Goal: Task Accomplishment & Management: Manage account settings

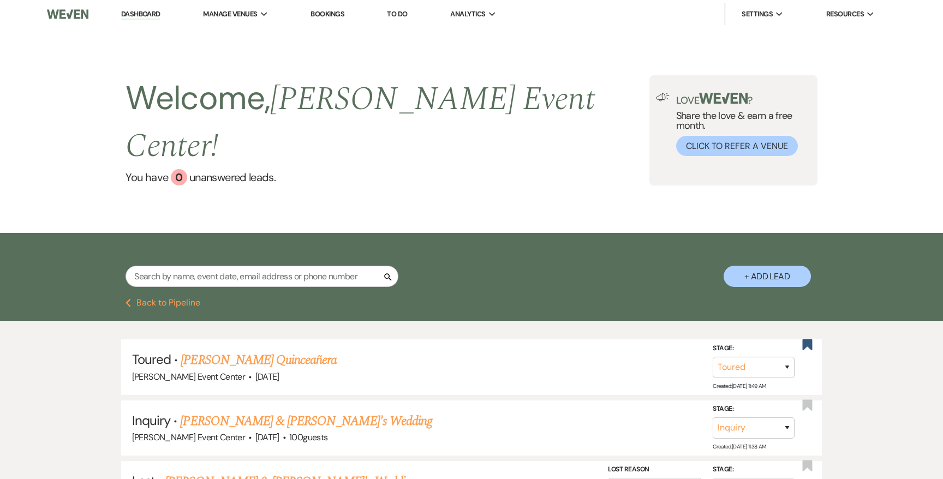
select select "5"
select select "8"
select select "5"
select select "8"
select select "1"
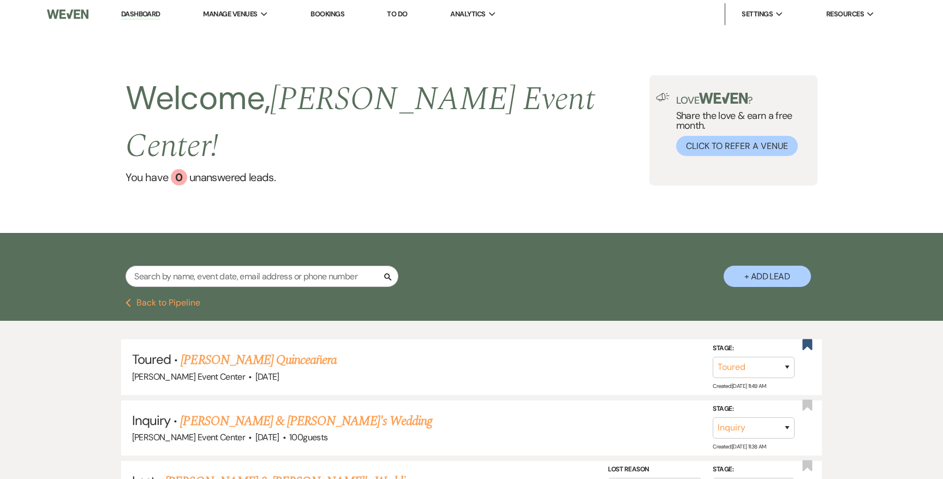
select select "8"
select select "1"
select select "6"
select select "8"
select select "4"
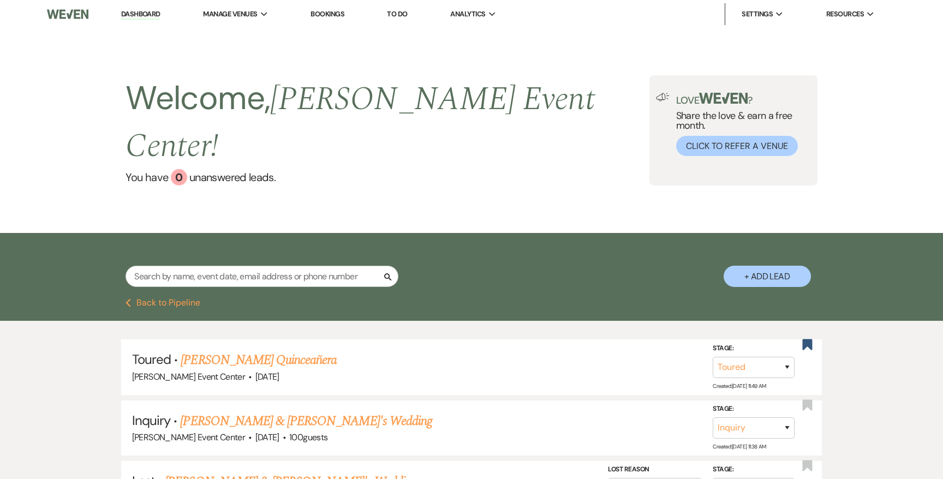
click at [132, 11] on link "Dashboard" at bounding box center [140, 14] width 39 height 10
select select "5"
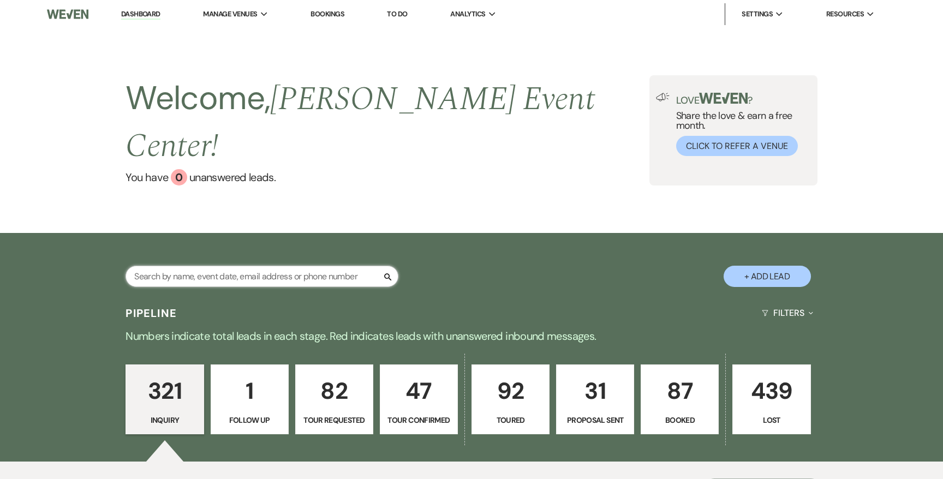
click at [169, 266] on input "text" at bounding box center [262, 276] width 273 height 21
type input "kingdon"
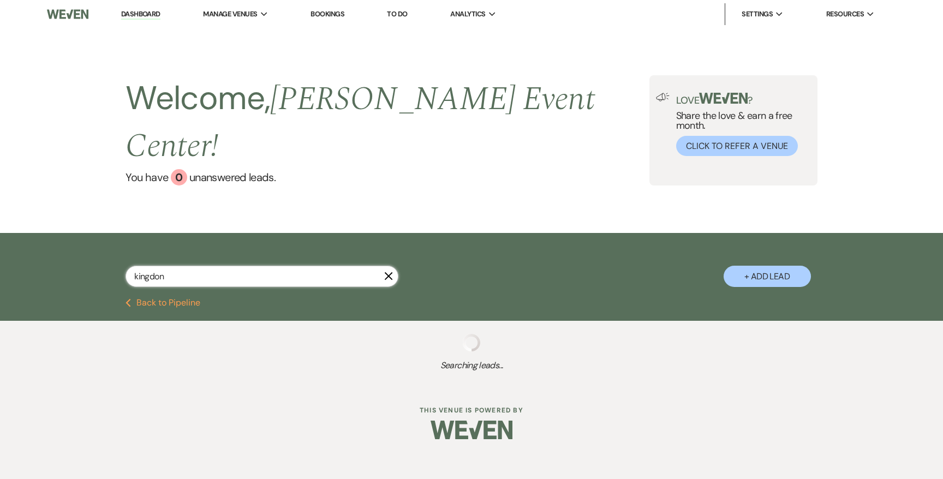
select select "6"
select select "2"
select select "8"
select select "7"
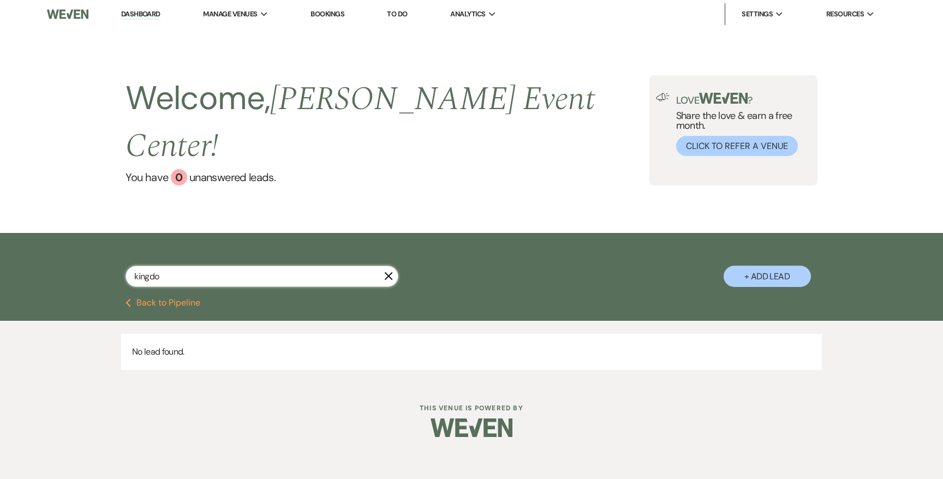
type input "kingdom"
select select "6"
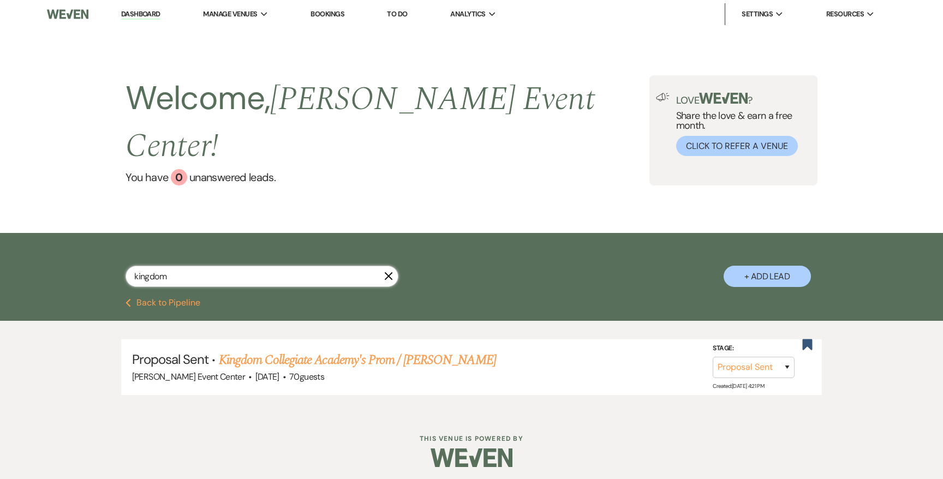
select select "6"
type input "kingdom"
click at [245, 350] on link "Kingdom Collegiate Academy's Prom / [PERSON_NAME]" at bounding box center [357, 360] width 277 height 20
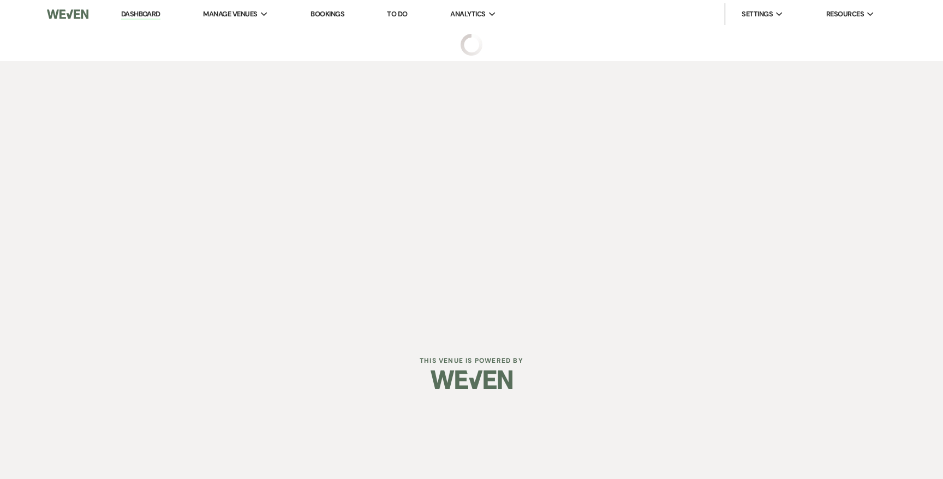
select select "6"
select select "23"
select select "18"
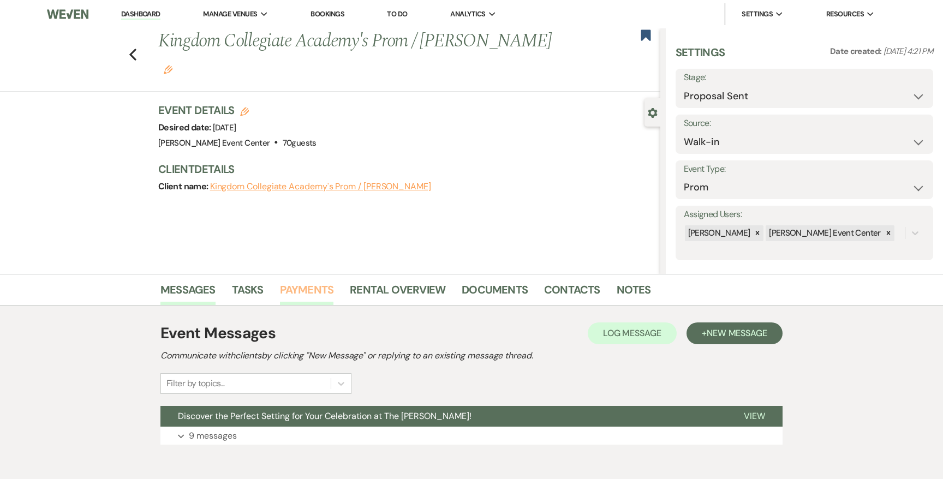
click at [301, 290] on link "Payments" at bounding box center [307, 293] width 54 height 24
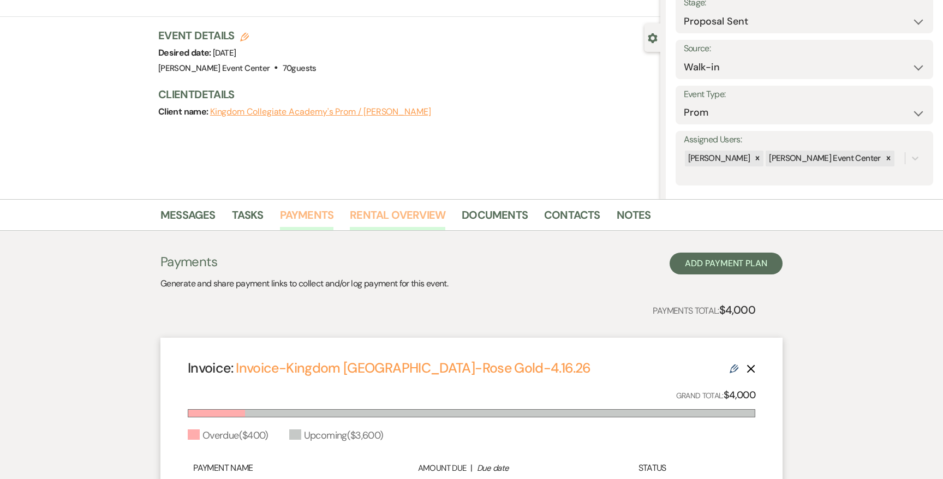
scroll to position [66, 0]
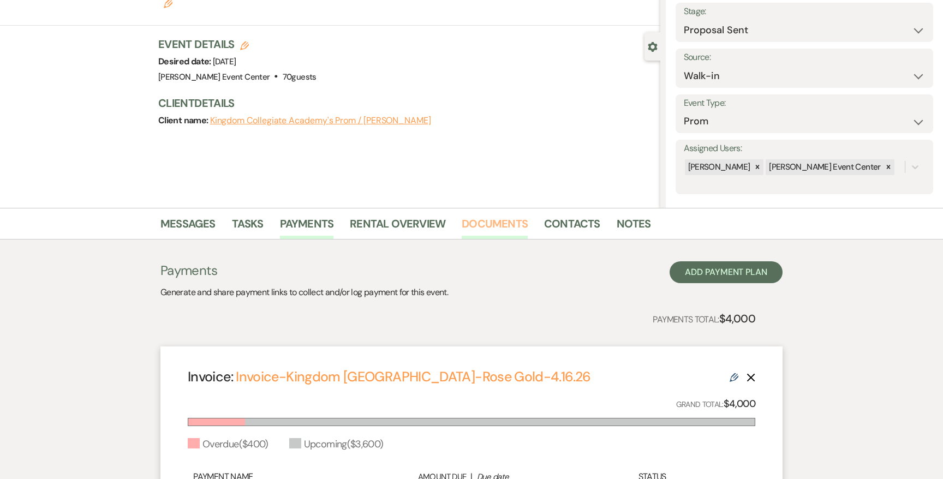
click at [474, 228] on link "Documents" at bounding box center [495, 227] width 66 height 24
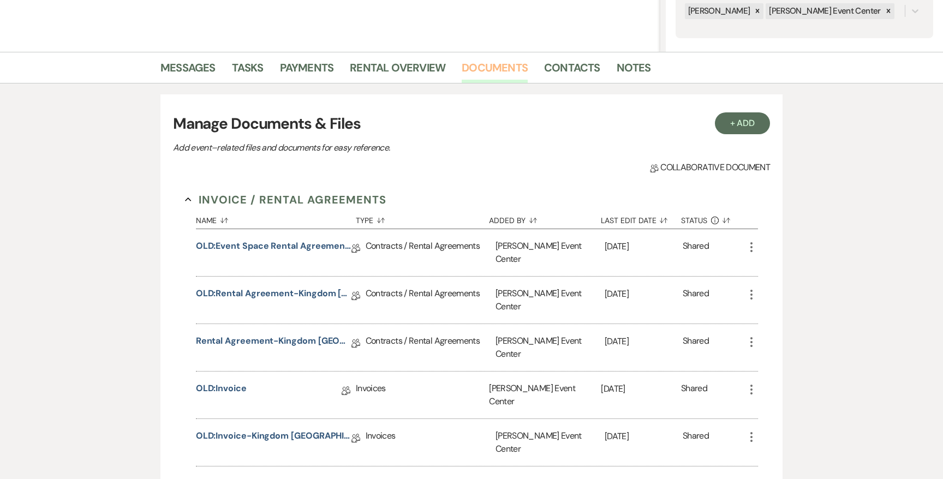
scroll to position [251, 0]
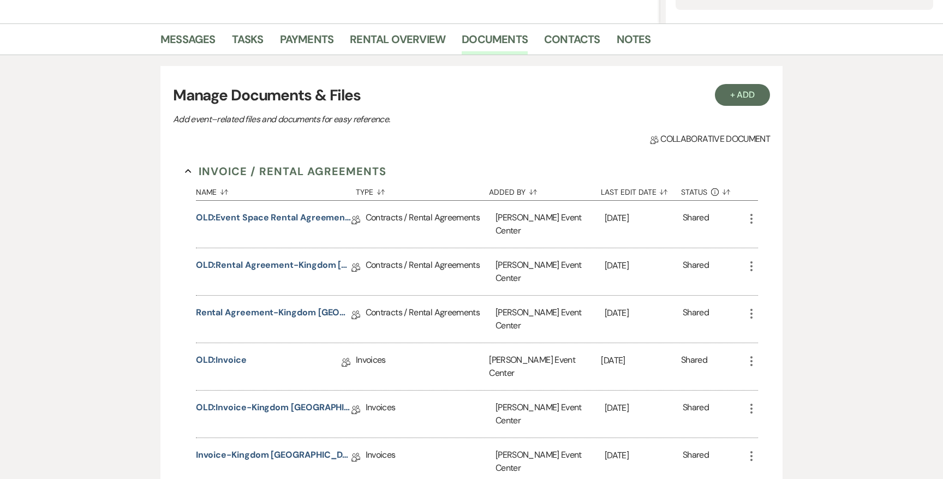
click at [282, 296] on div "Rental Agreement-Kingdom [GEOGRAPHIC_DATA]-Rose Gold-4.16.26 Collab Doc" at bounding box center [281, 319] width 170 height 47
click at [282, 306] on link "Rental Agreement-Kingdom [GEOGRAPHIC_DATA]-Rose Gold-4.16.26" at bounding box center [274, 314] width 156 height 17
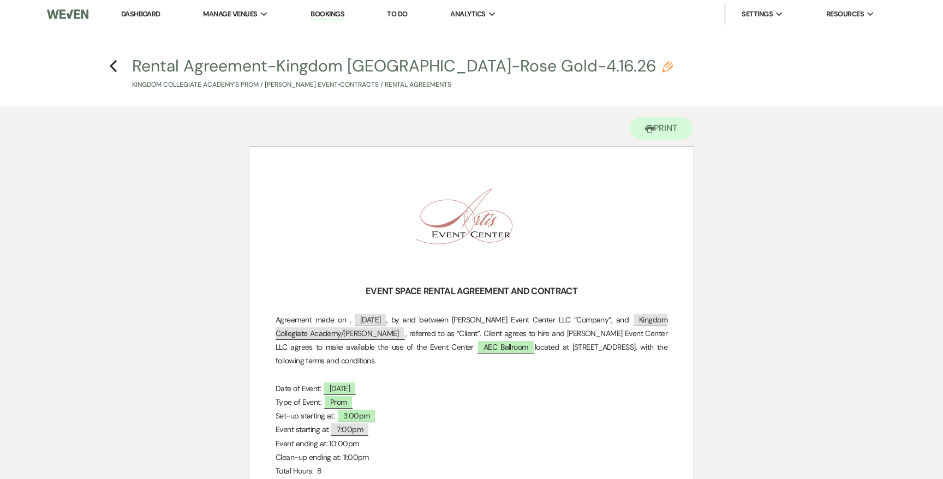
click at [118, 67] on h4 "Previous Rental Agreement-Kingdom [GEOGRAPHIC_DATA]-Rose Gold-4.16.26 Pencil Ki…" at bounding box center [472, 72] width 786 height 35
click at [109, 68] on h4 "Previous Rental Agreement-Kingdom [GEOGRAPHIC_DATA]-Rose Gold-4.16.26 Pencil Ki…" at bounding box center [472, 72] width 786 height 35
click at [111, 67] on use "button" at bounding box center [113, 66] width 7 height 12
select select "6"
select select "23"
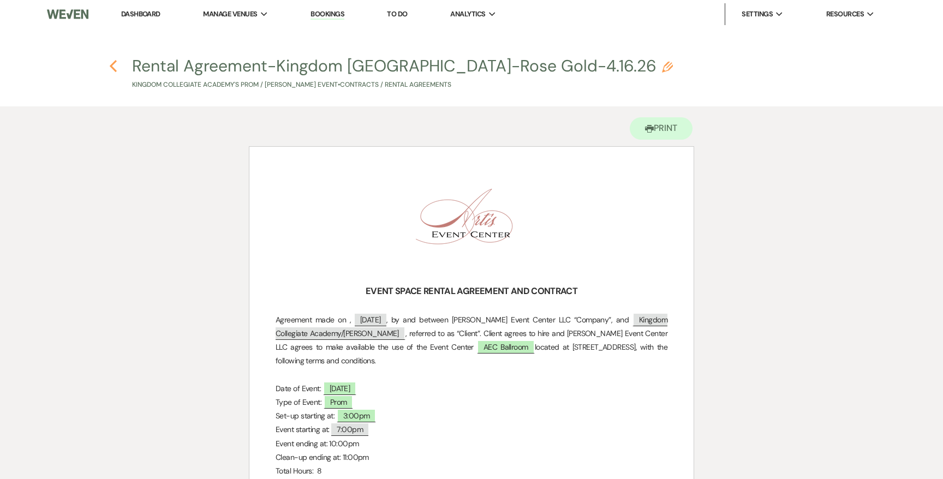
select select "18"
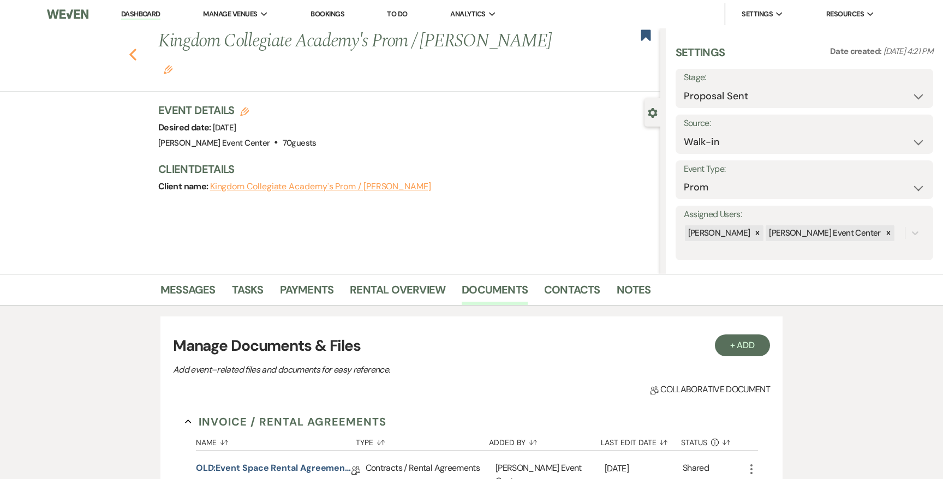
click at [134, 48] on icon "Previous" at bounding box center [133, 54] width 8 height 13
select select "6"
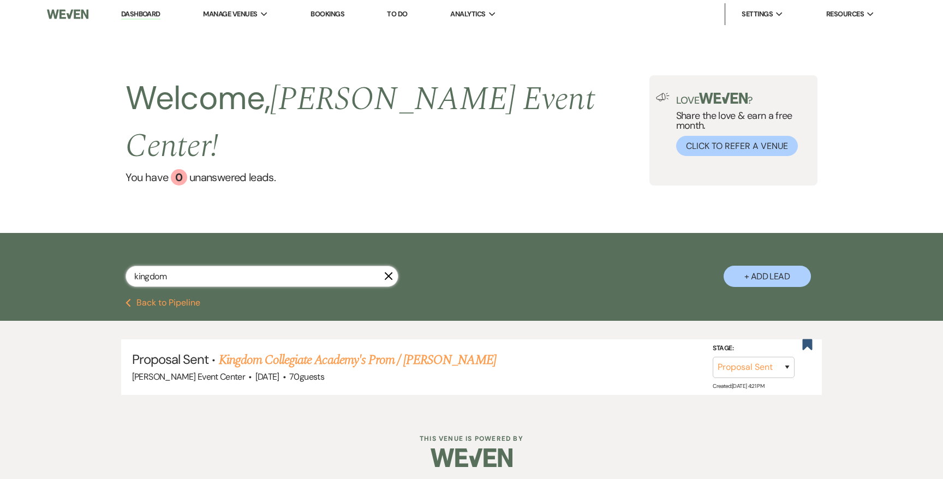
drag, startPoint x: 210, startPoint y: 249, endPoint x: 111, endPoint y: 247, distance: 98.3
click at [111, 247] on div "kingdom X + Add Lead" at bounding box center [472, 268] width 786 height 58
type input "[PERSON_NAME]"
select select "6"
select select "8"
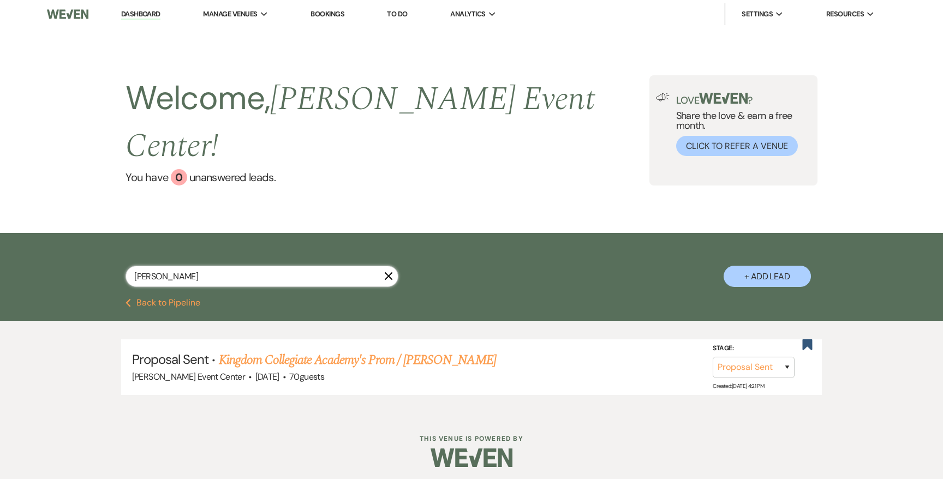
select select "4"
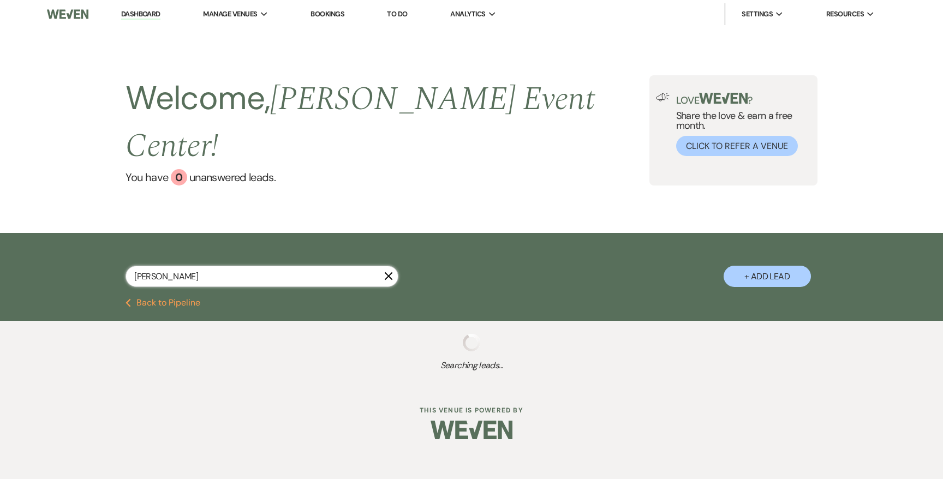
select select "6"
select select "8"
select select "4"
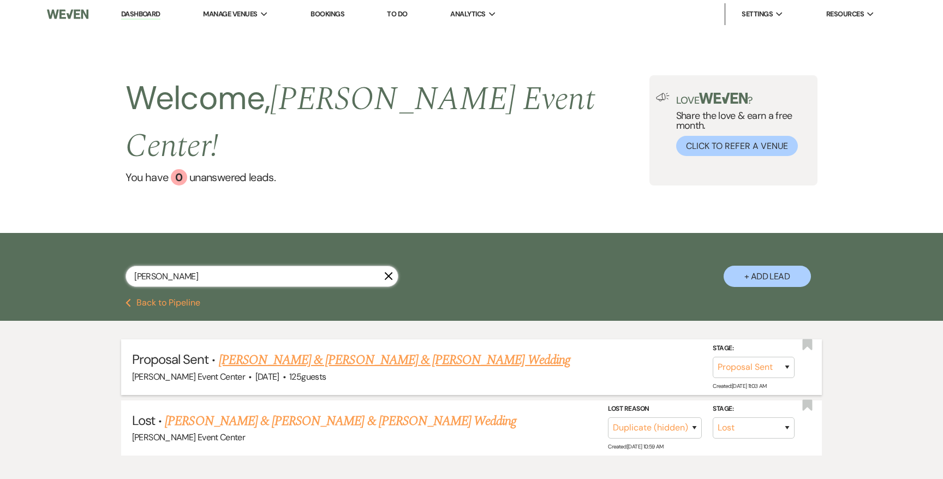
type input "[PERSON_NAME]"
click at [265, 350] on link "[PERSON_NAME] & [PERSON_NAME] & [PERSON_NAME] Wedding" at bounding box center [395, 360] width 352 height 20
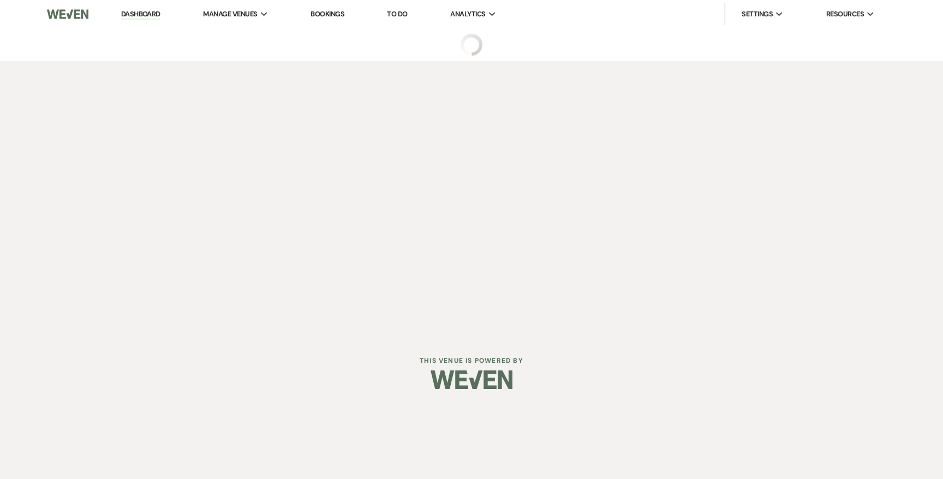
select select "6"
select select "23"
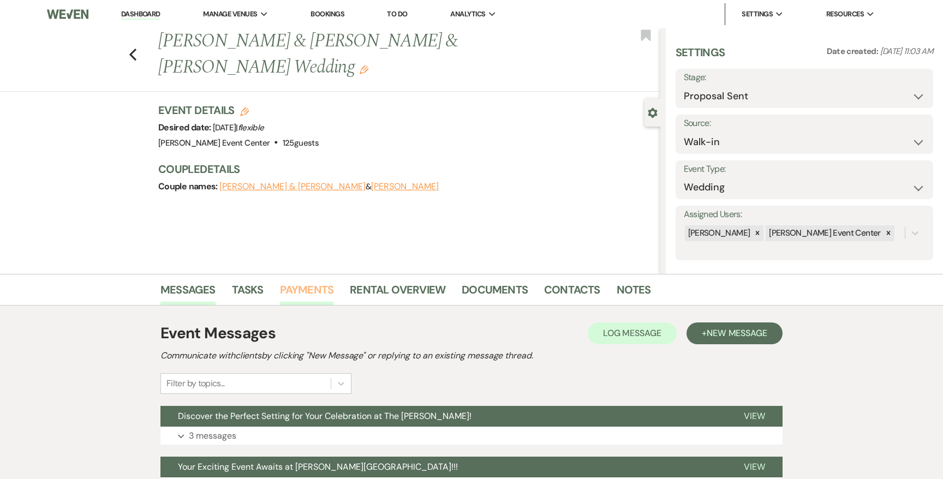
click at [300, 290] on link "Payments" at bounding box center [307, 293] width 54 height 24
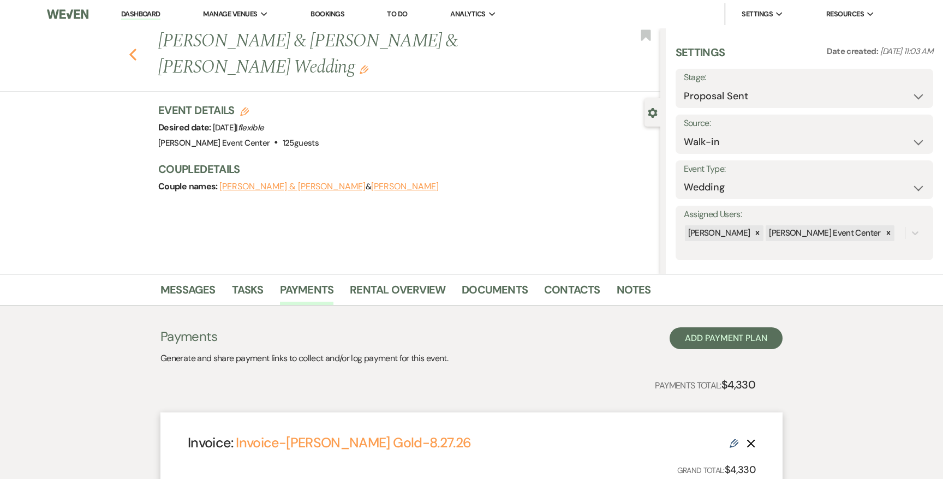
click at [134, 57] on use "button" at bounding box center [132, 55] width 7 height 12
select select "6"
select select "8"
select select "4"
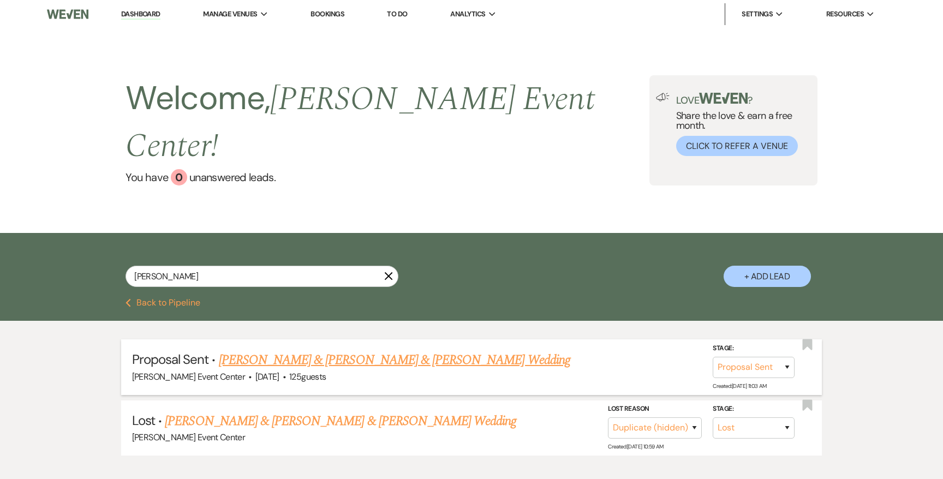
click at [246, 350] on link "[PERSON_NAME] & [PERSON_NAME] & [PERSON_NAME] Wedding" at bounding box center [395, 360] width 352 height 20
select select "6"
select select "23"
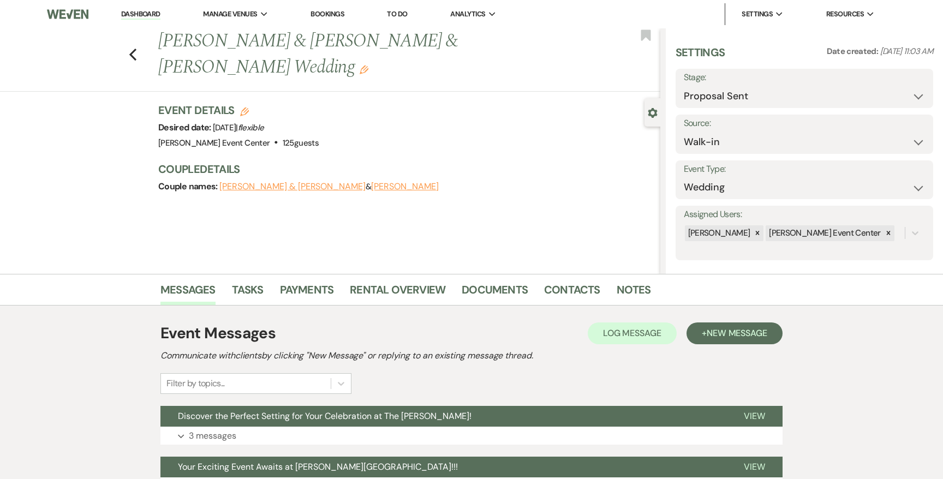
scroll to position [103, 0]
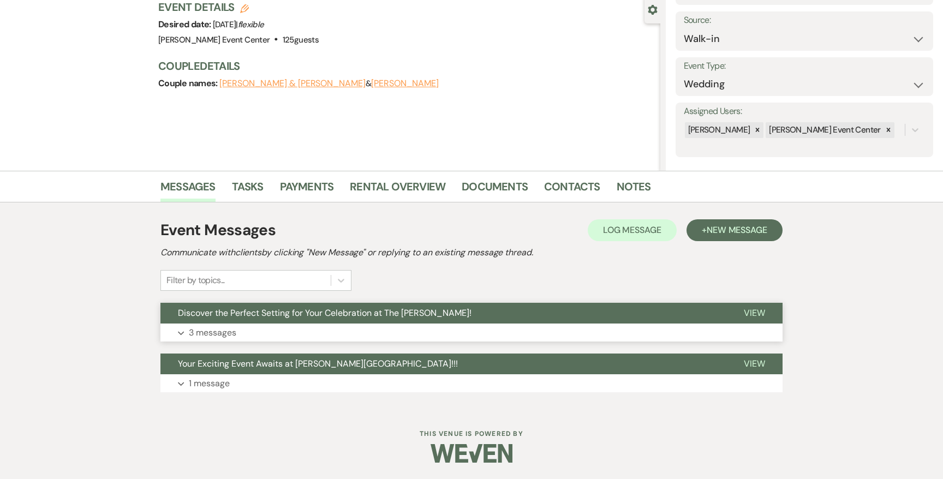
click at [211, 335] on p "3 messages" at bounding box center [212, 333] width 47 height 14
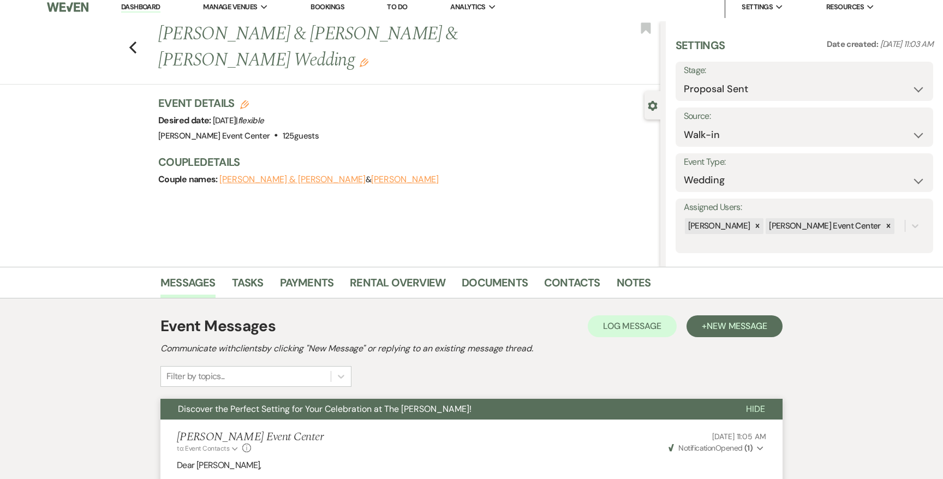
scroll to position [0, 0]
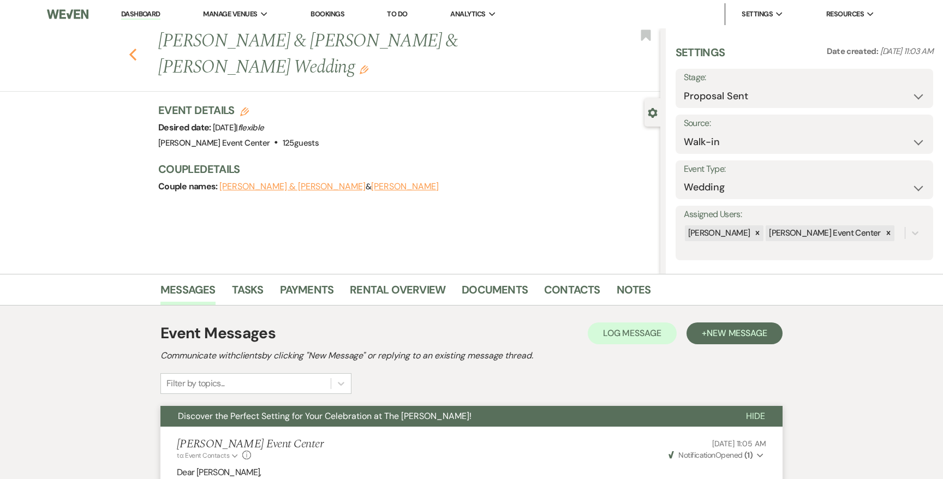
click at [134, 56] on icon "Previous" at bounding box center [133, 54] width 8 height 13
select select "6"
select select "8"
select select "4"
